Goal: Communication & Community: Answer question/provide support

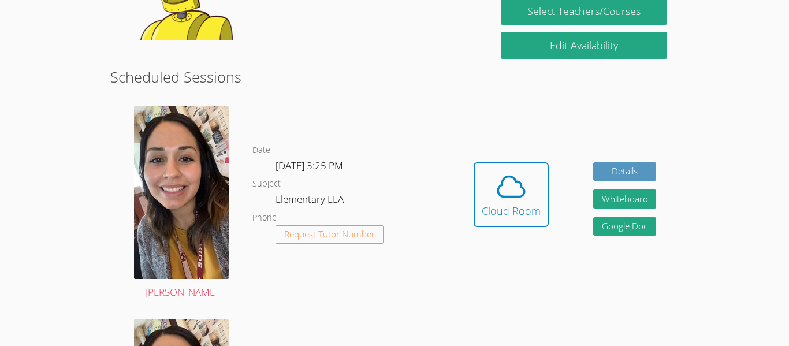
scroll to position [240, 0]
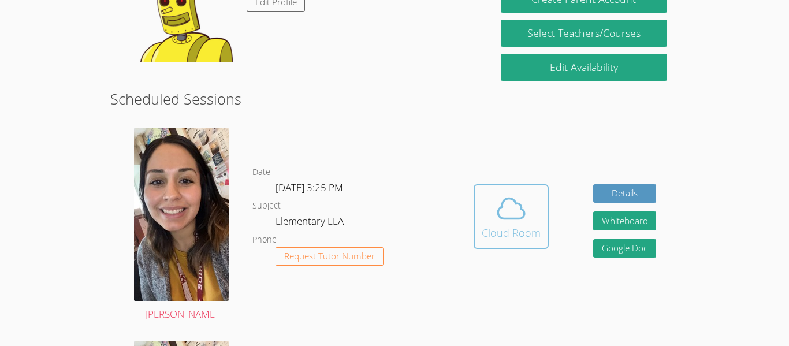
click at [526, 237] on div "Cloud Room" at bounding box center [511, 233] width 59 height 16
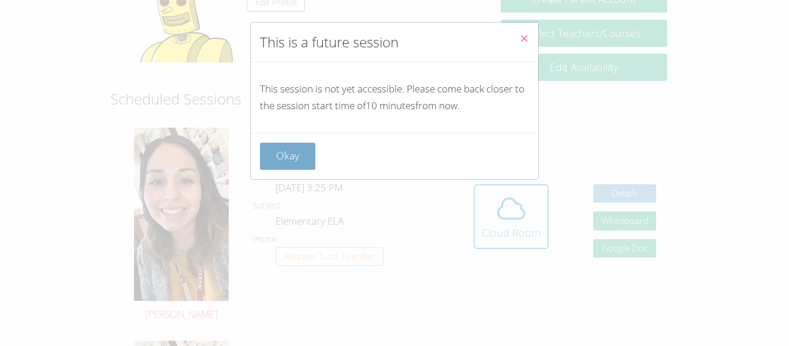
click at [281, 161] on button "Okay" at bounding box center [287, 156] width 55 height 27
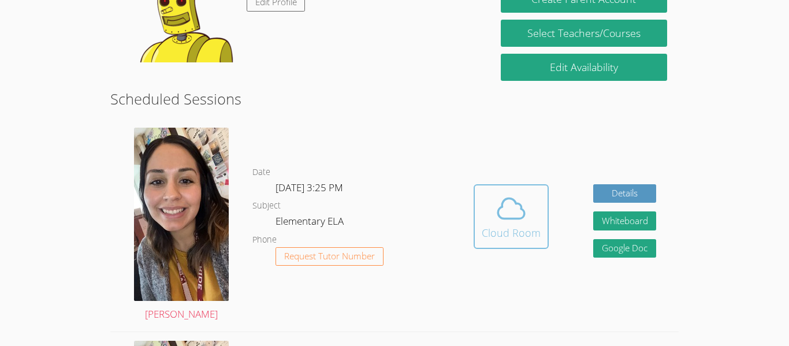
click at [526, 228] on div "Cloud Room" at bounding box center [511, 233] width 59 height 16
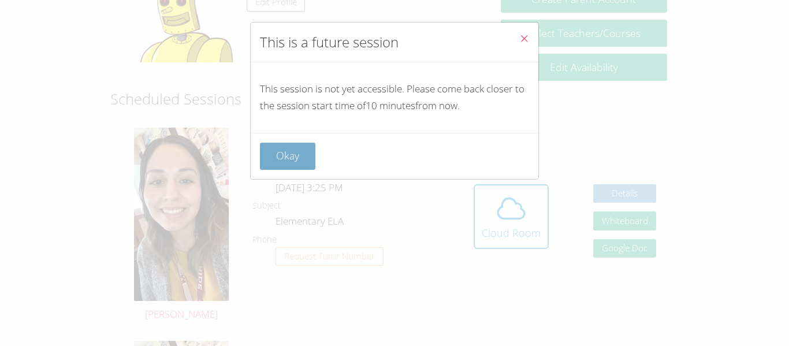
click at [275, 162] on button "Okay" at bounding box center [287, 156] width 55 height 27
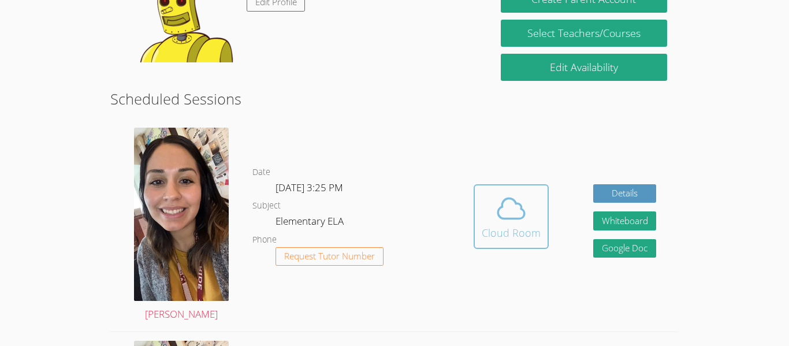
click at [543, 206] on button "Cloud Room" at bounding box center [511, 216] width 75 height 65
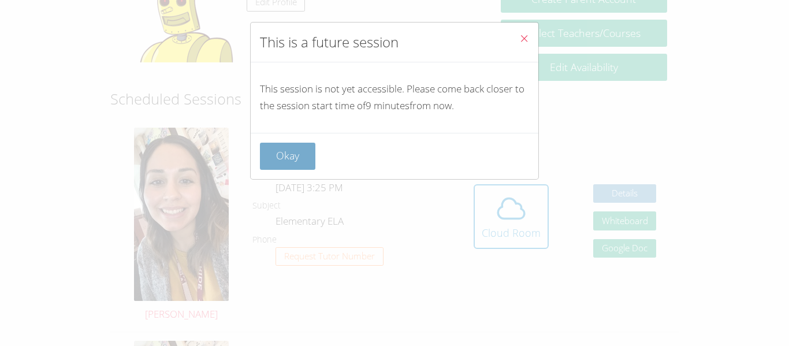
click at [278, 161] on button "Okay" at bounding box center [287, 156] width 55 height 27
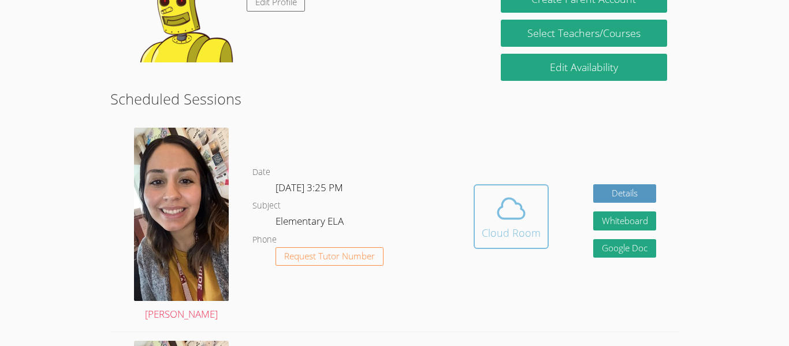
click at [547, 229] on button "Cloud Room" at bounding box center [511, 216] width 75 height 65
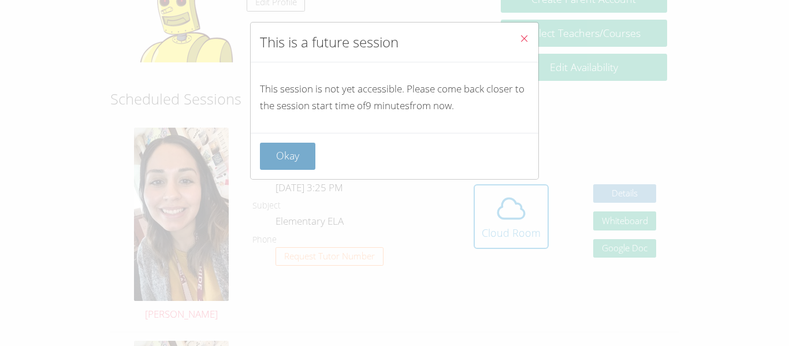
click at [279, 152] on button "Okay" at bounding box center [287, 156] width 55 height 27
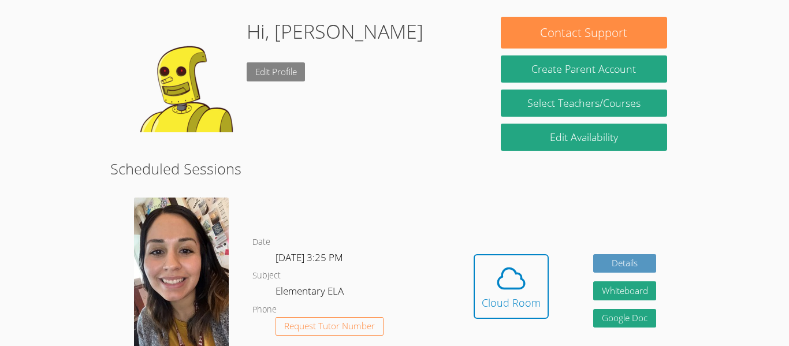
scroll to position [169, 0]
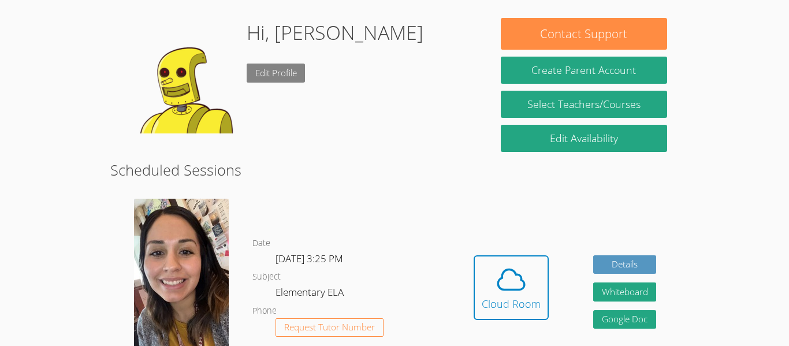
click at [282, 72] on link "Edit Profile" at bounding box center [276, 73] width 59 height 19
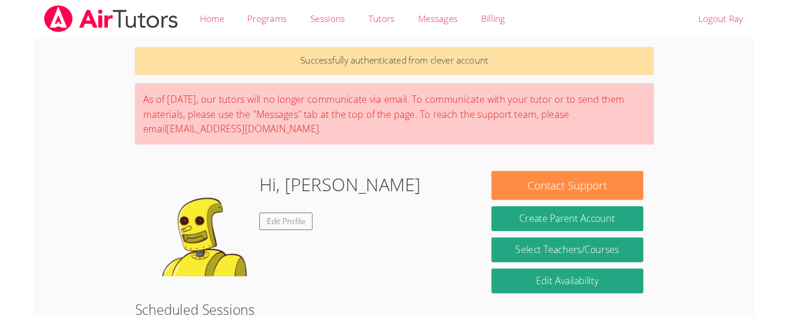
scroll to position [169, 0]
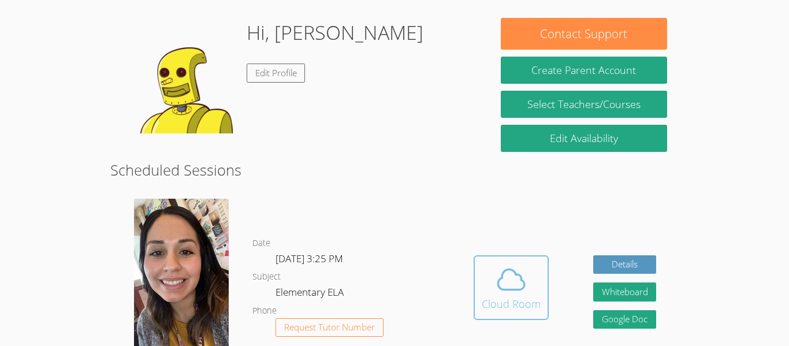
click at [513, 315] on button "Cloud Room" at bounding box center [511, 287] width 75 height 65
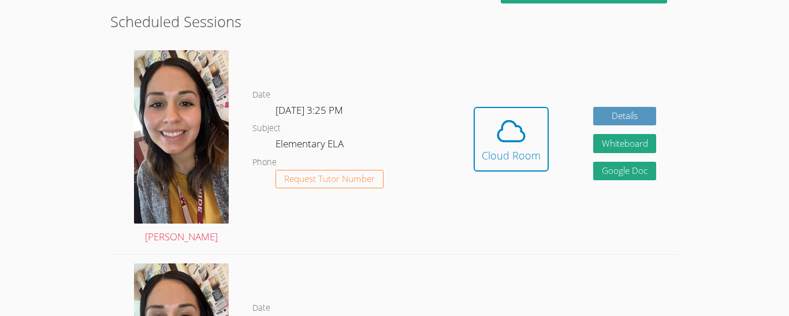
scroll to position [318, 0]
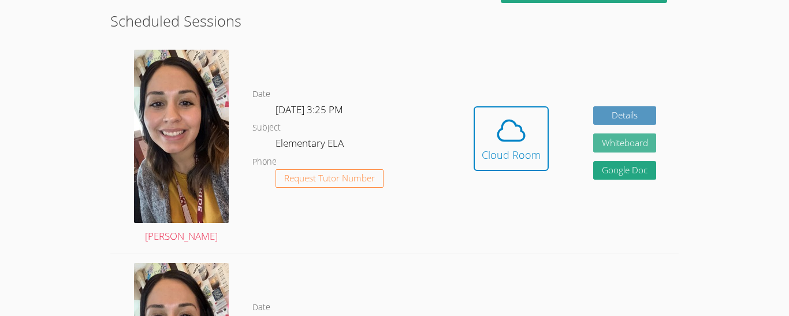
click at [635, 150] on button "Whiteboard" at bounding box center [625, 142] width 64 height 19
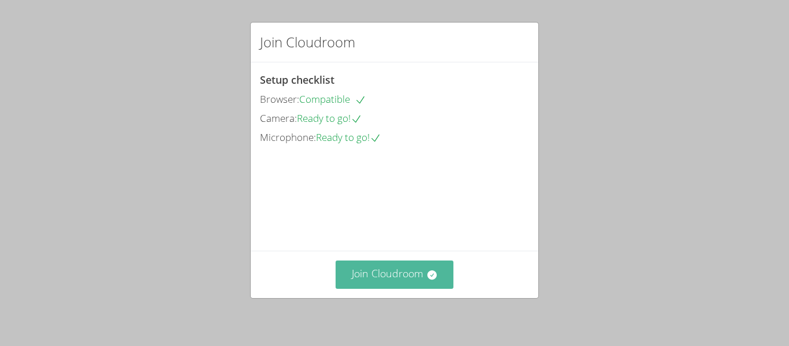
click at [396, 277] on button "Join Cloudroom" at bounding box center [395, 274] width 118 height 28
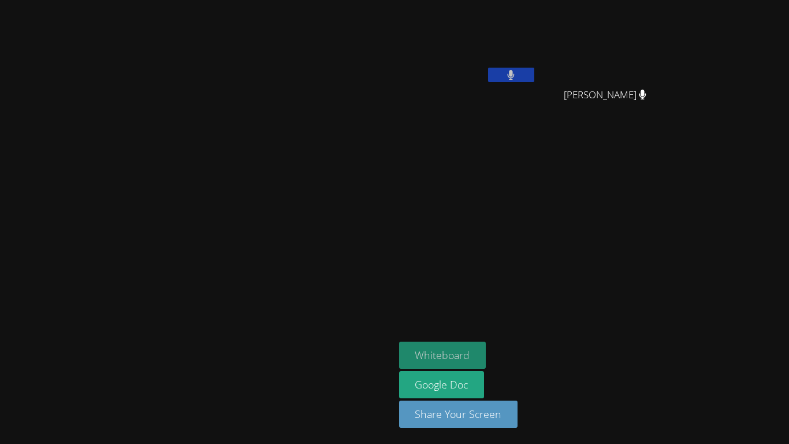
click at [486, 345] on button "Whiteboard" at bounding box center [442, 354] width 87 height 27
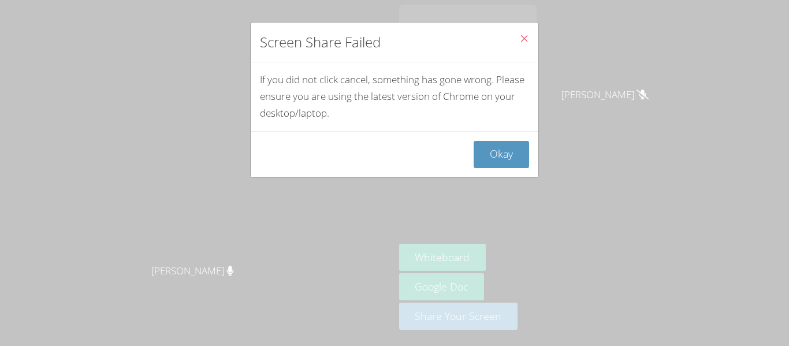
click at [516, 42] on button "Close" at bounding box center [524, 40] width 28 height 35
click at [507, 154] on button "Okay" at bounding box center [501, 154] width 55 height 27
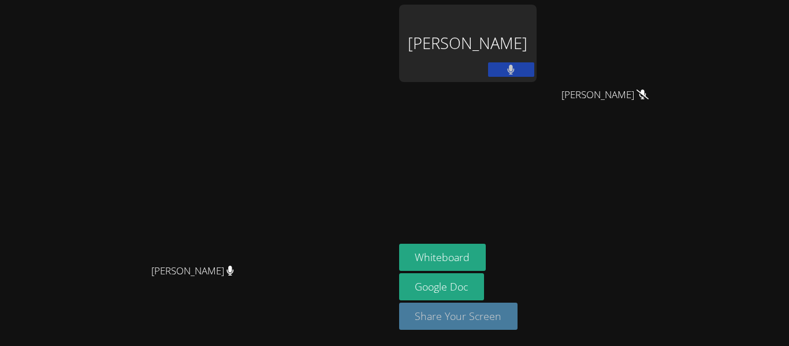
click at [518, 310] on button "Share Your Screen" at bounding box center [458, 316] width 119 height 27
